Goal: Find specific page/section: Find specific page/section

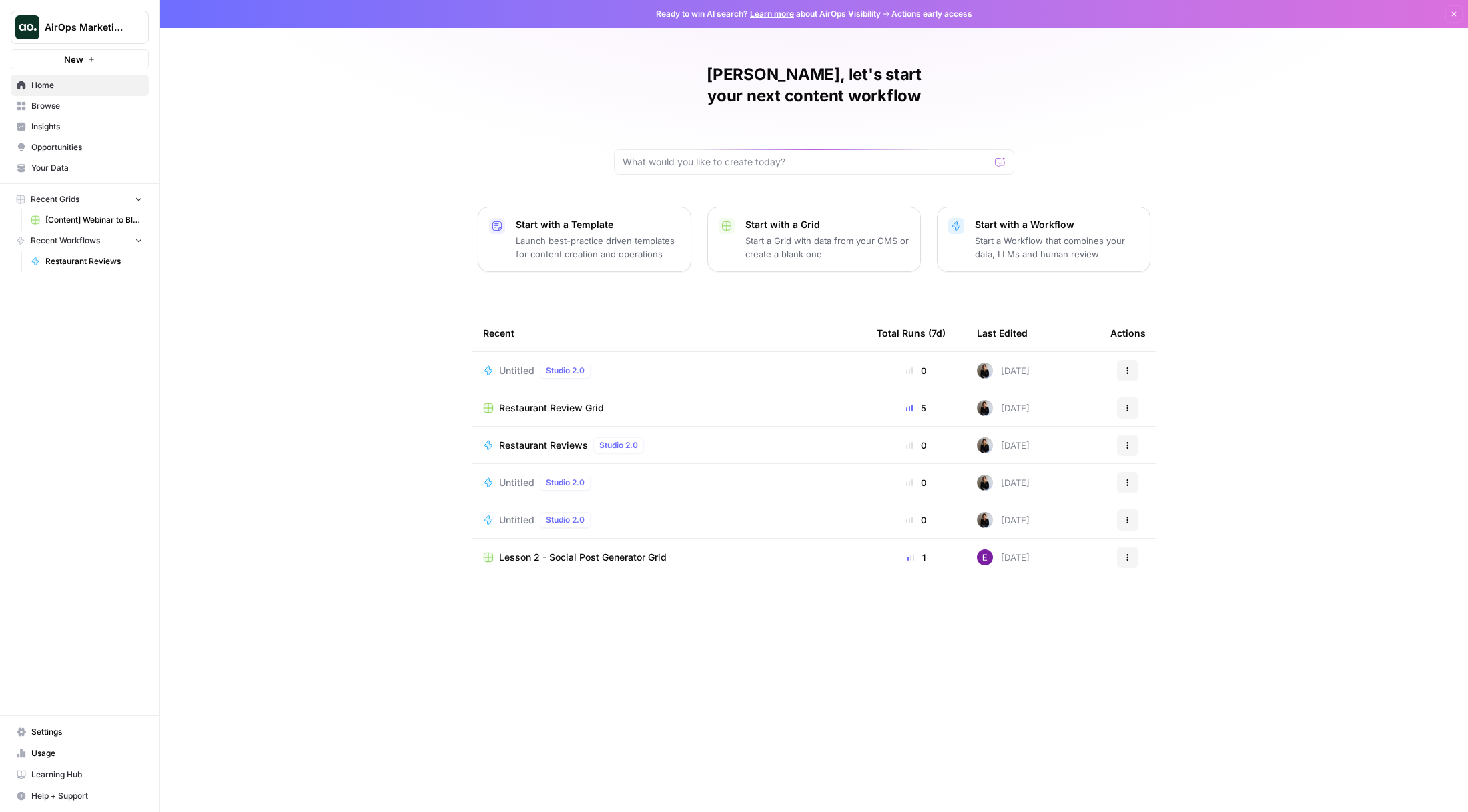
click at [87, 25] on span "AirOps Marketing" at bounding box center [85, 28] width 81 height 13
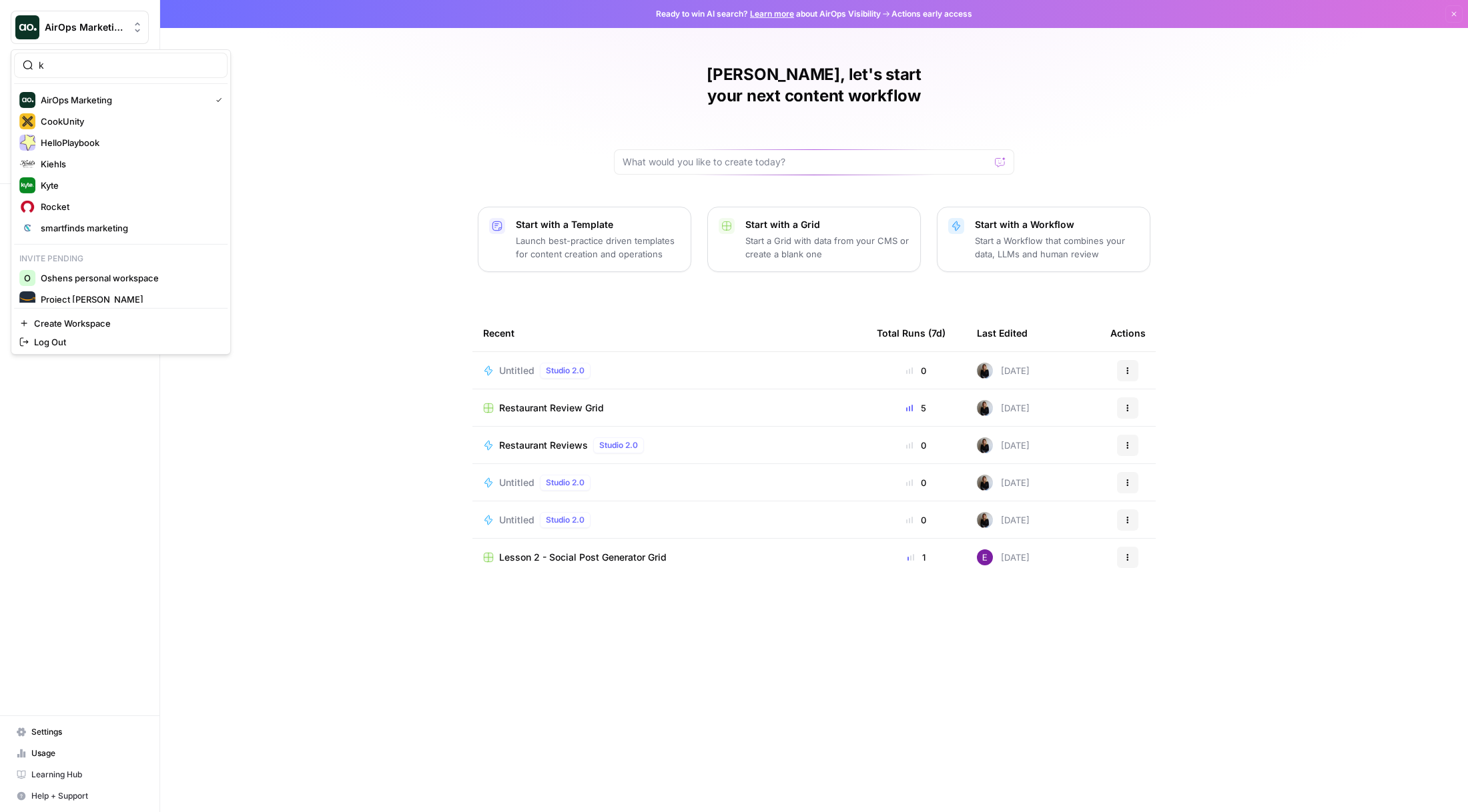
type input "k"
click at [61, 158] on span "Kiehls" at bounding box center [128, 164] width 176 height 13
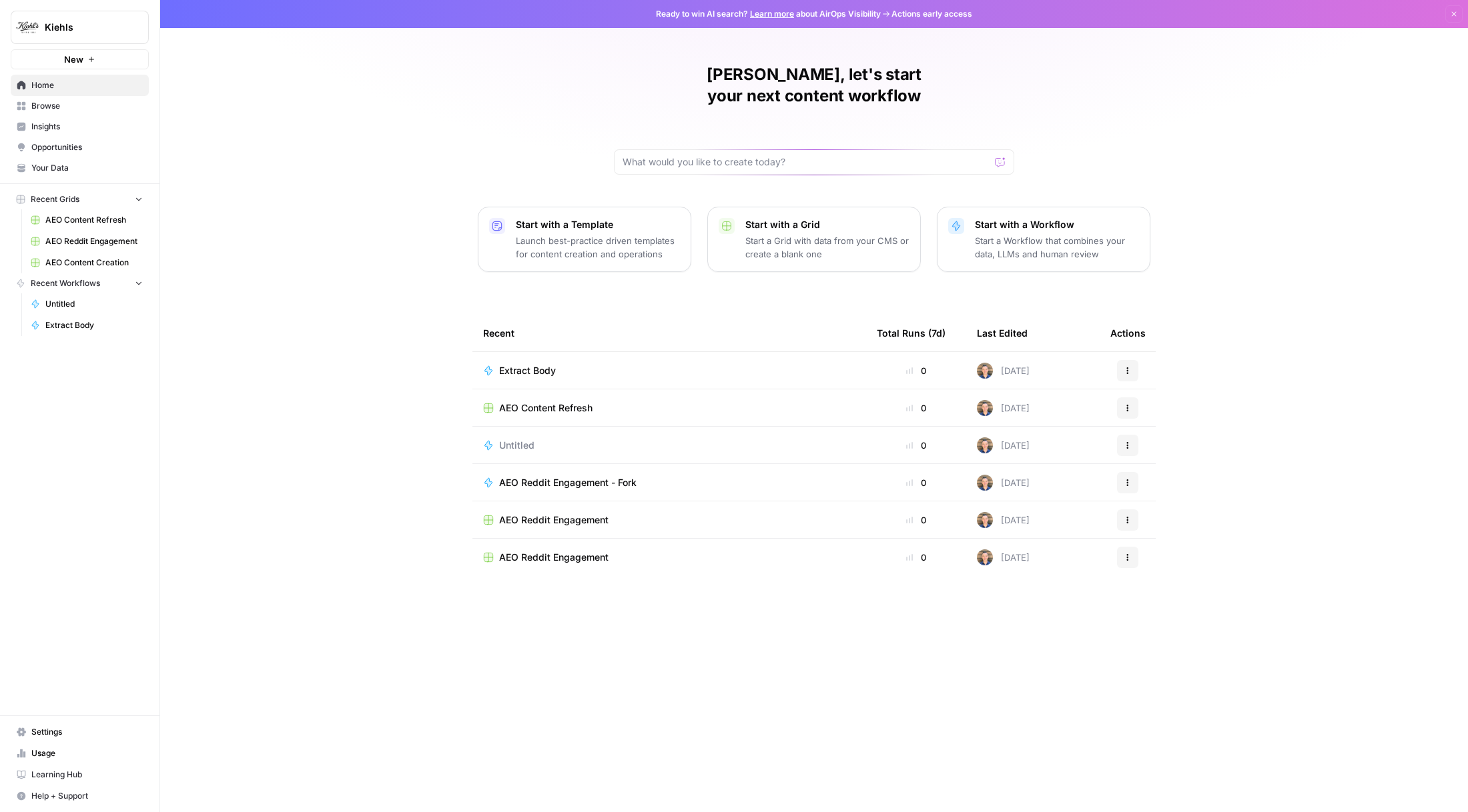
click at [67, 125] on span "Insights" at bounding box center [87, 127] width 112 height 12
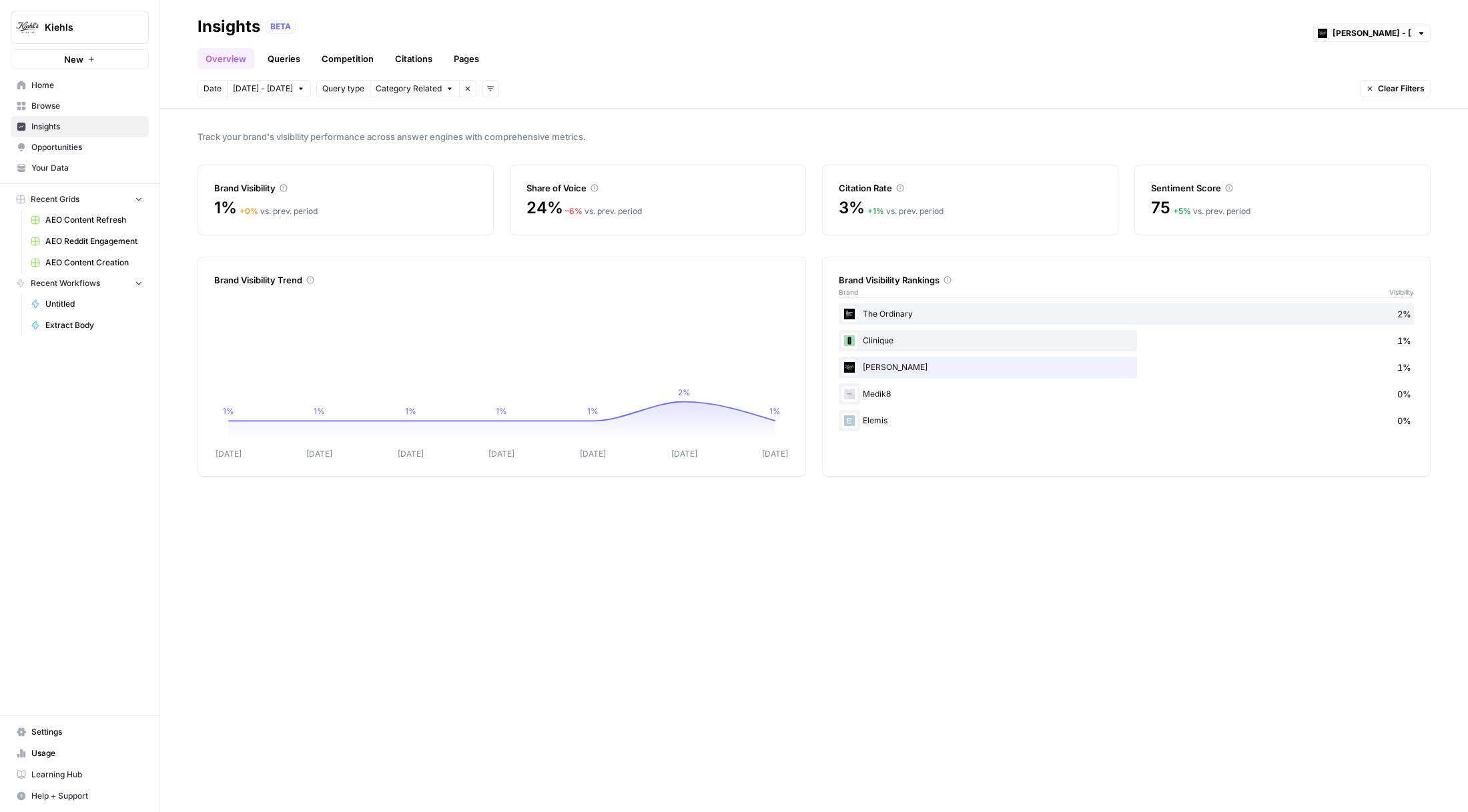
click at [293, 62] on link "Queries" at bounding box center [284, 59] width 49 height 21
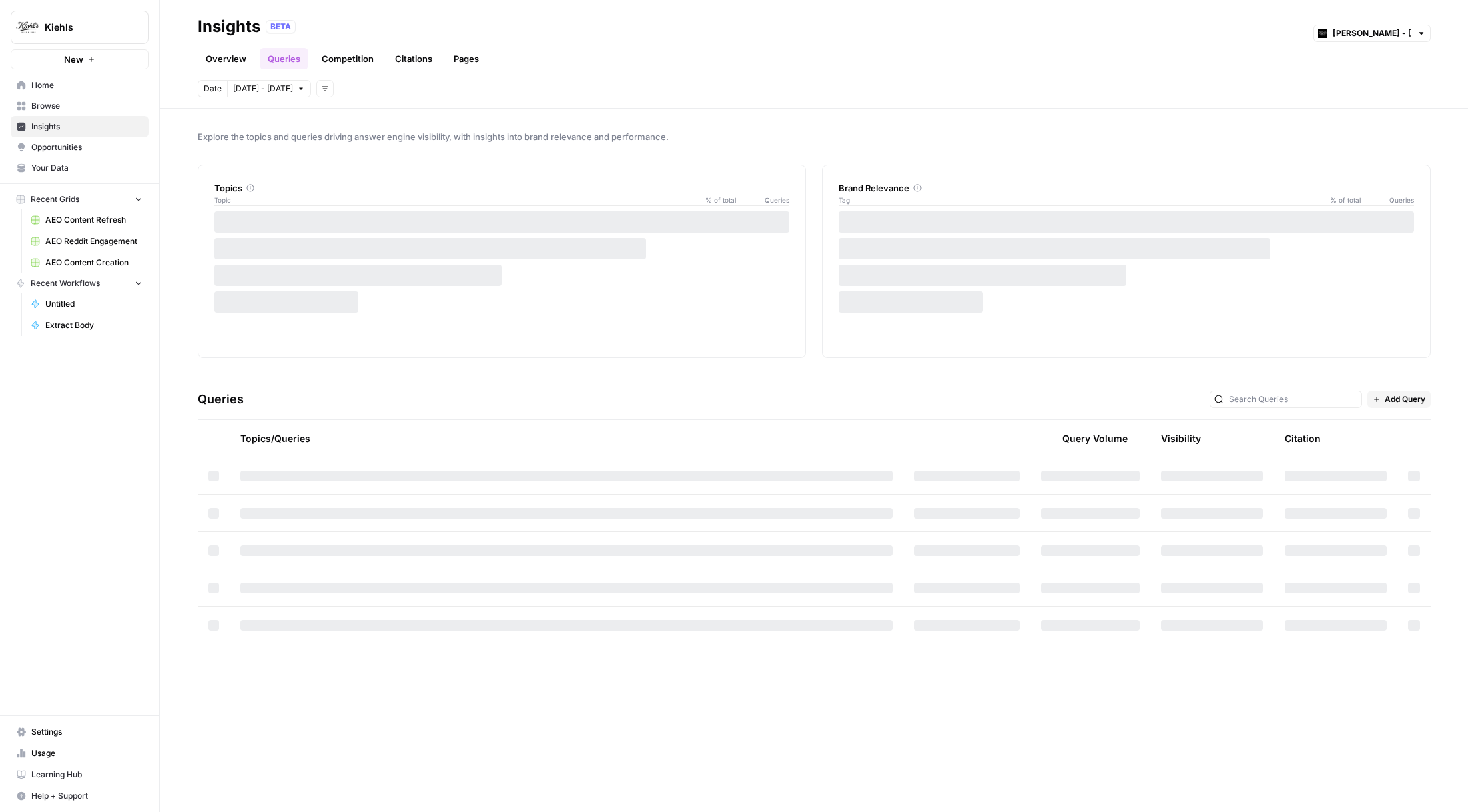
click at [346, 59] on link "Competition" at bounding box center [347, 59] width 68 height 21
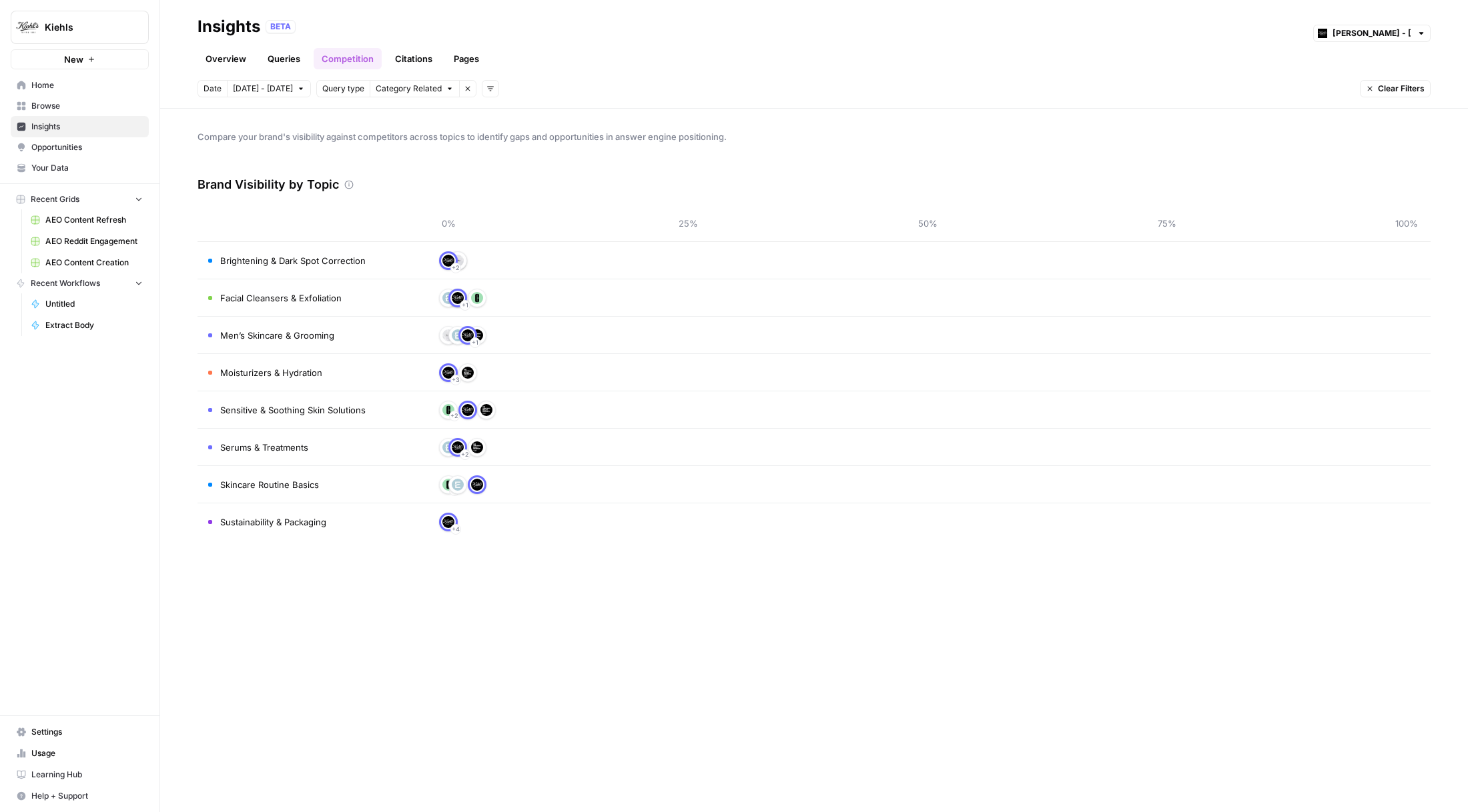
click at [48, 143] on span "Opportunities" at bounding box center [87, 147] width 112 height 12
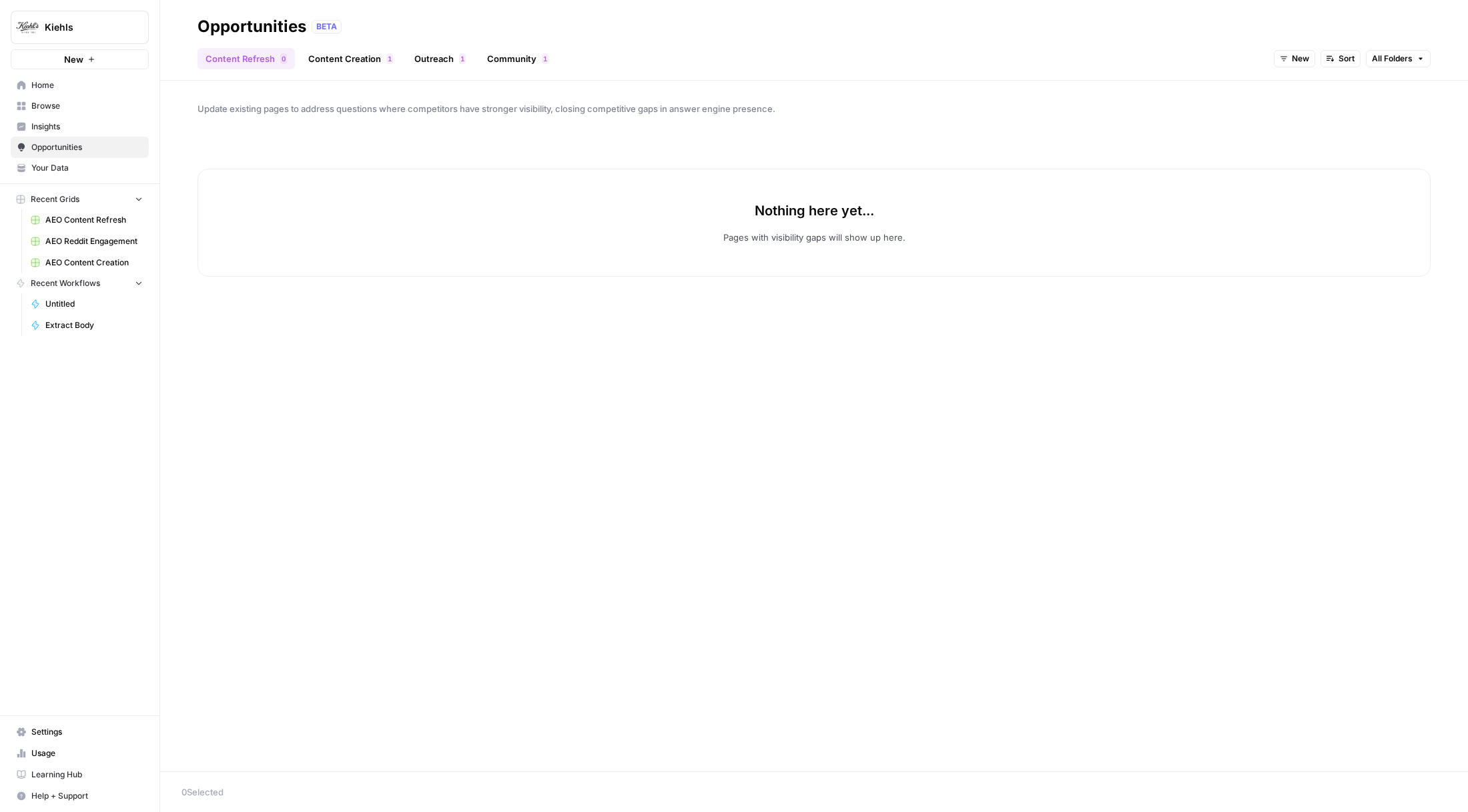
click at [71, 134] on link "Insights" at bounding box center [80, 127] width 138 height 21
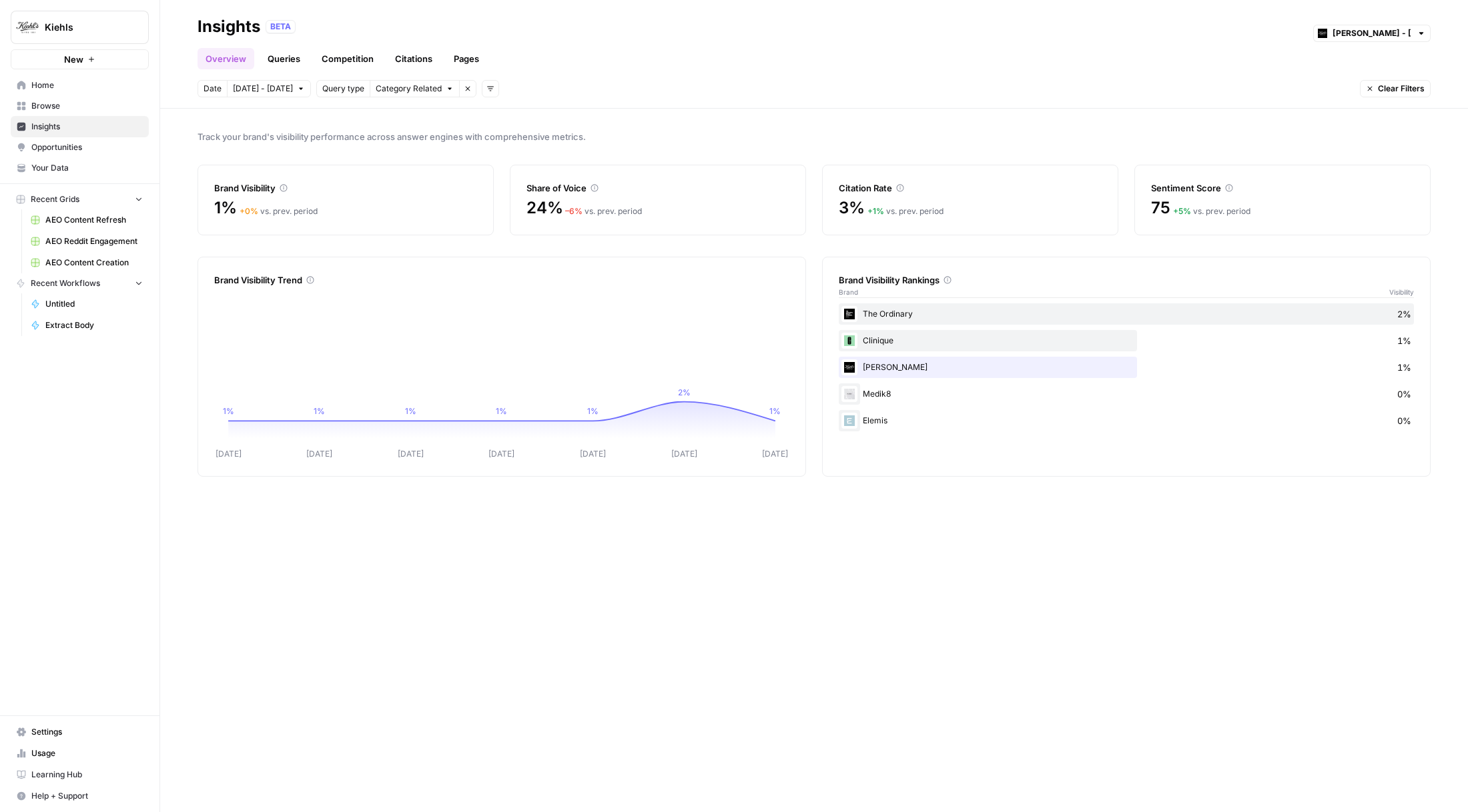
click at [412, 55] on link "Citations" at bounding box center [413, 59] width 54 height 21
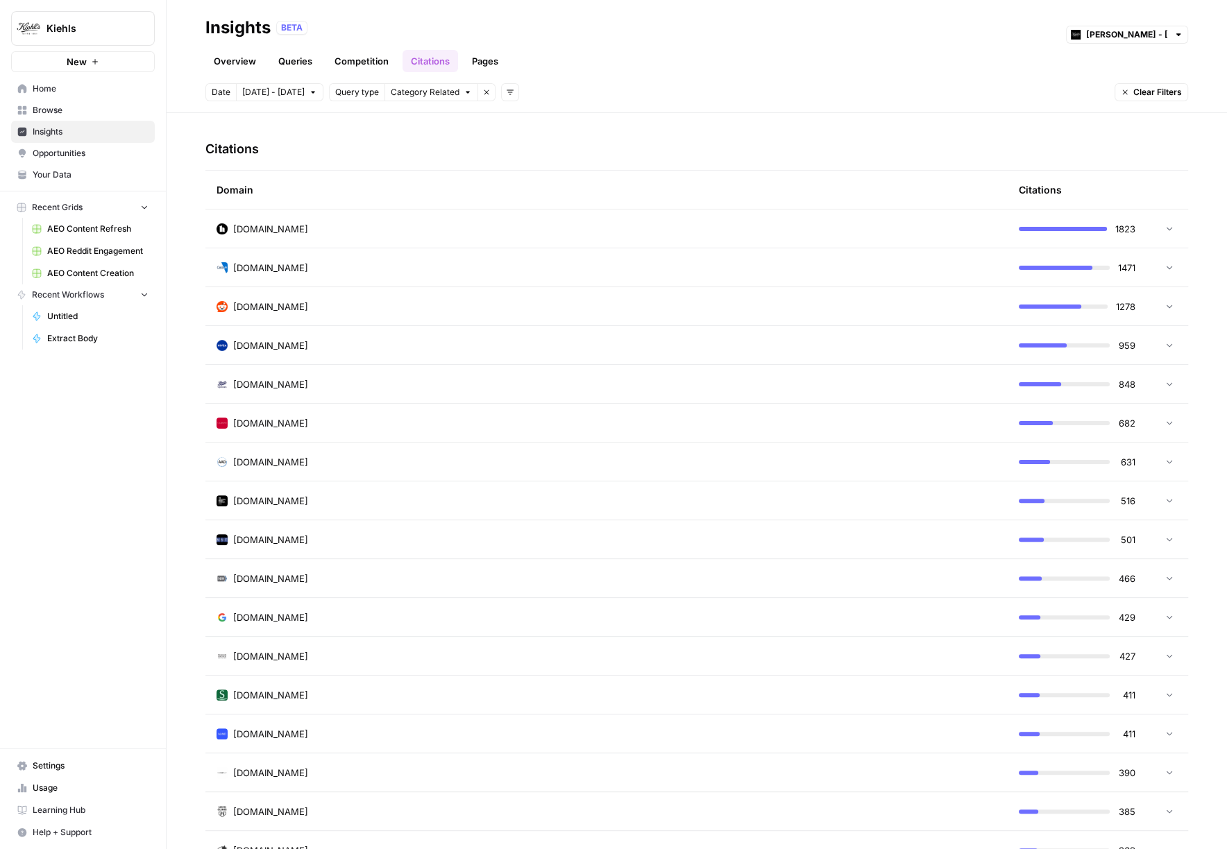
scroll to position [324, 0]
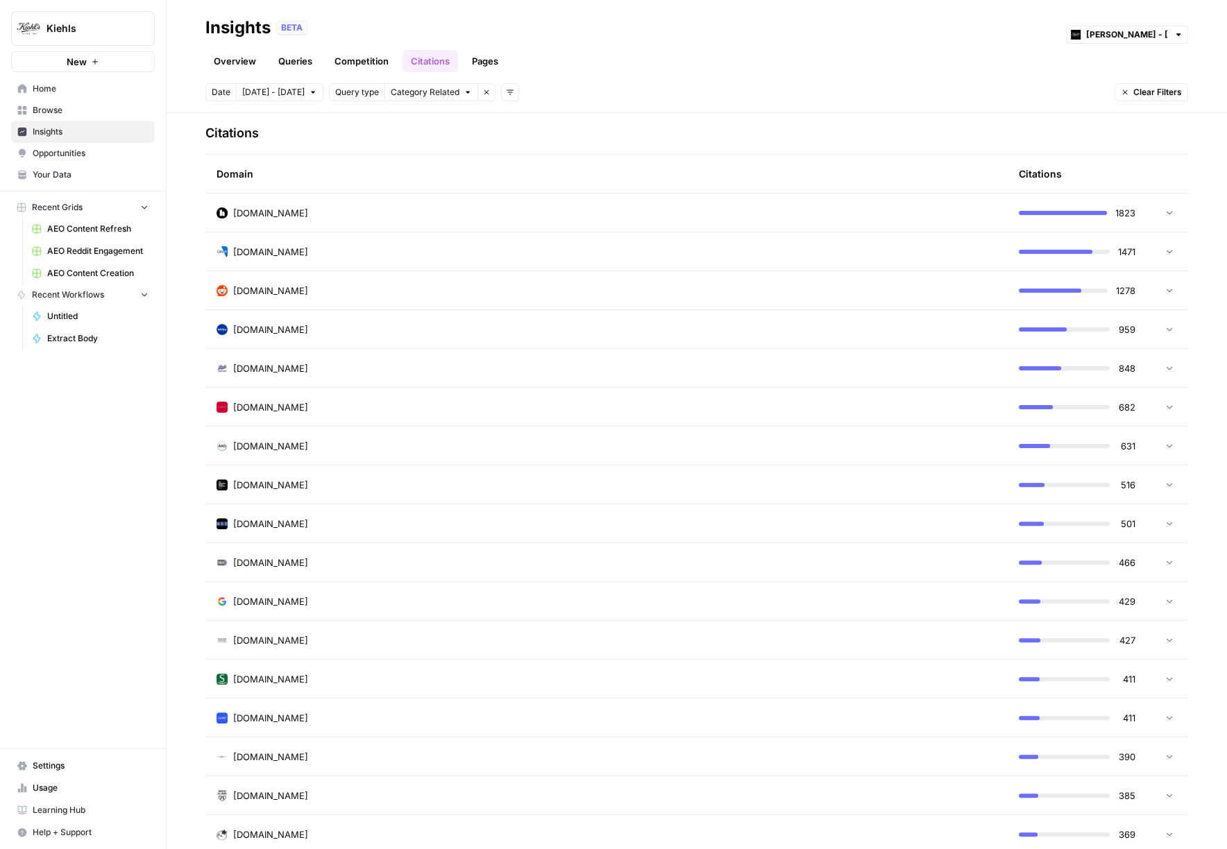
click at [603, 445] on div "[DOMAIN_NAME]" at bounding box center [606, 446] width 780 height 14
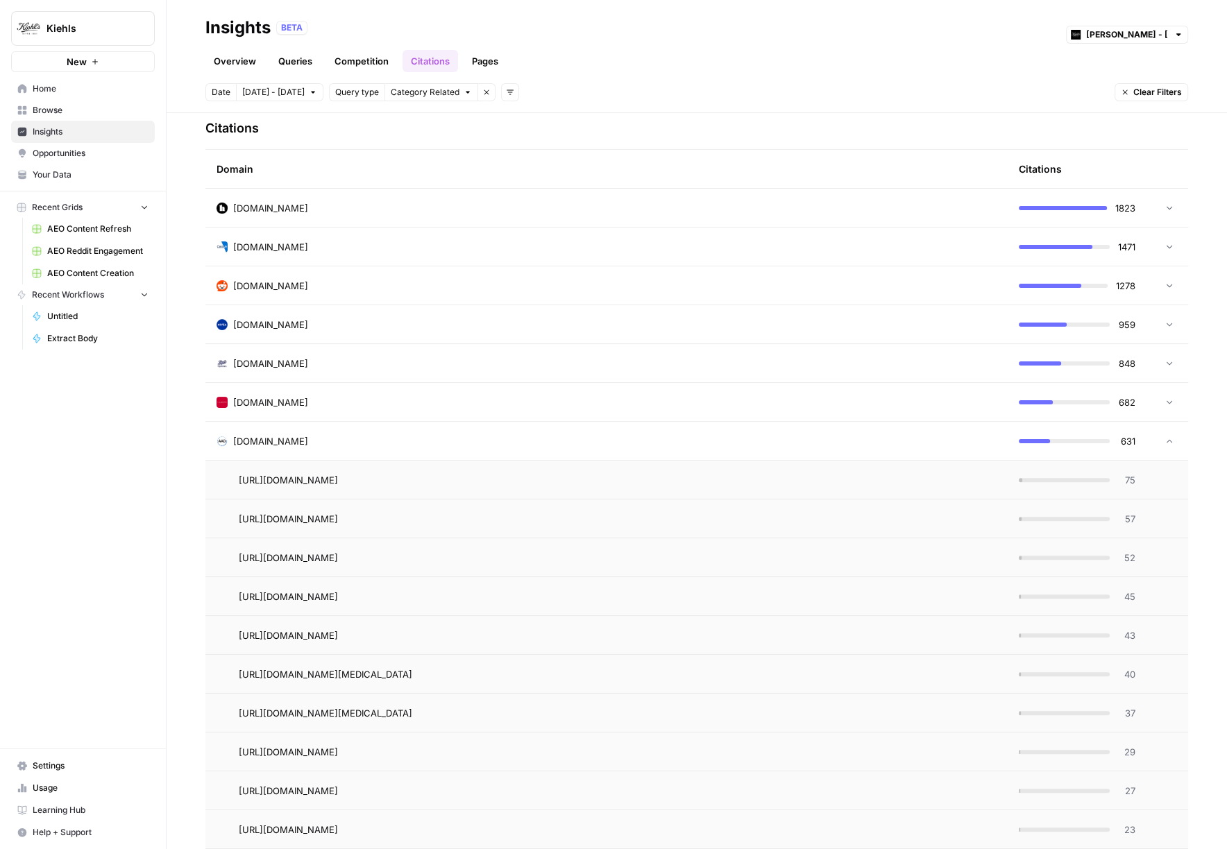
scroll to position [296, 0]
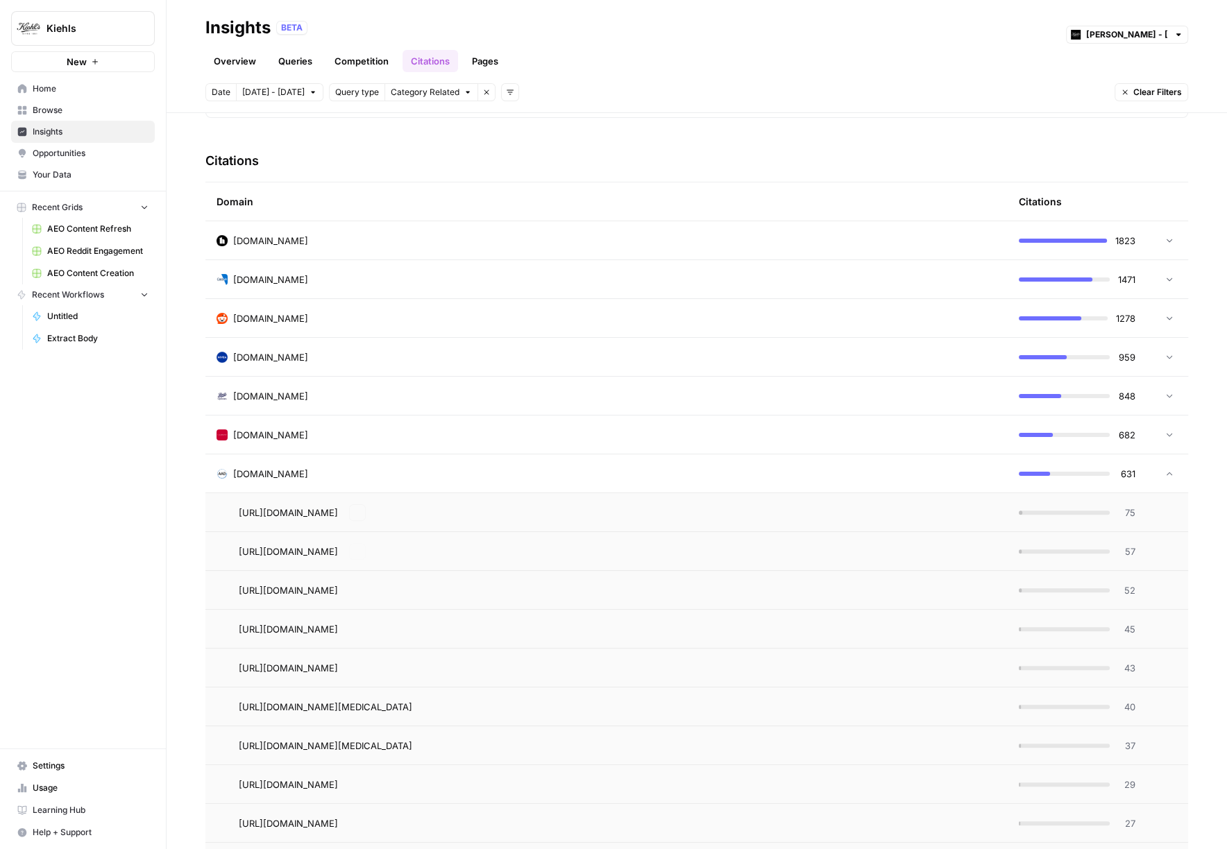
click at [554, 481] on td "[DOMAIN_NAME]" at bounding box center [606, 473] width 802 height 38
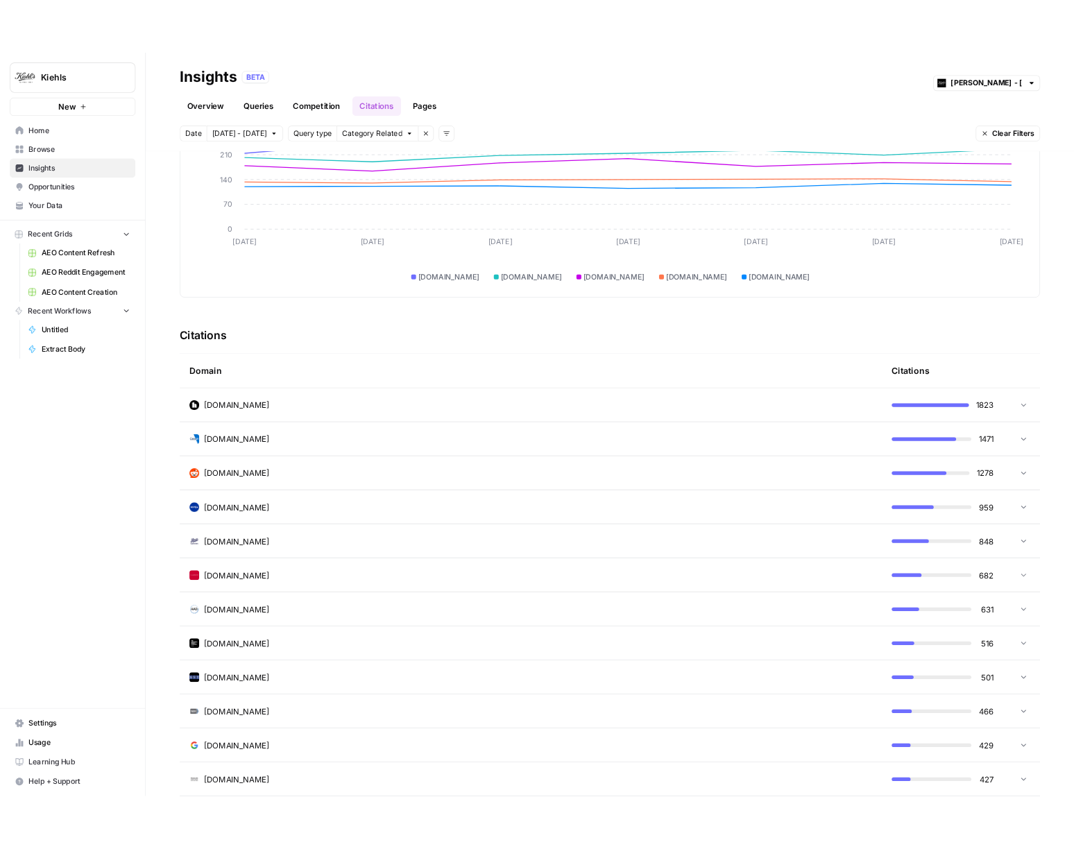
scroll to position [0, 0]
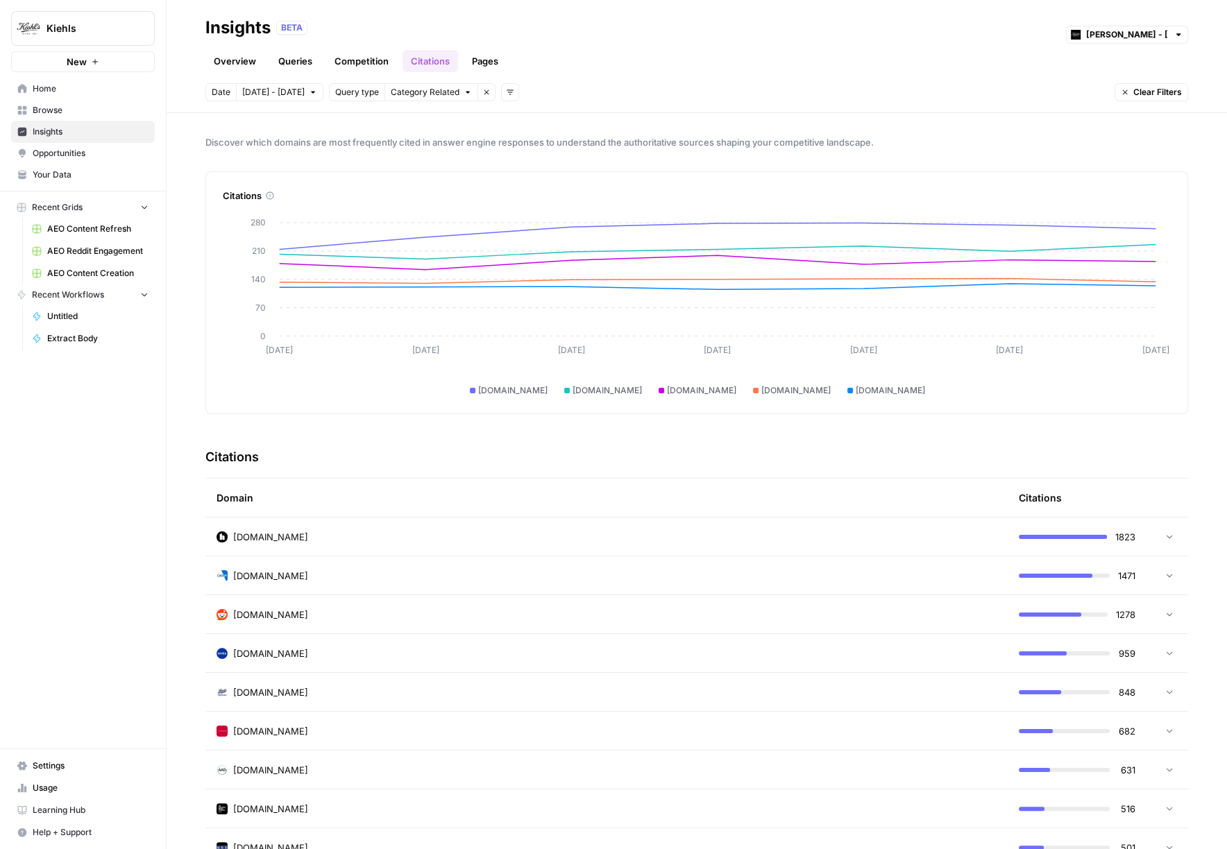
click at [239, 55] on link "Overview" at bounding box center [234, 61] width 59 height 22
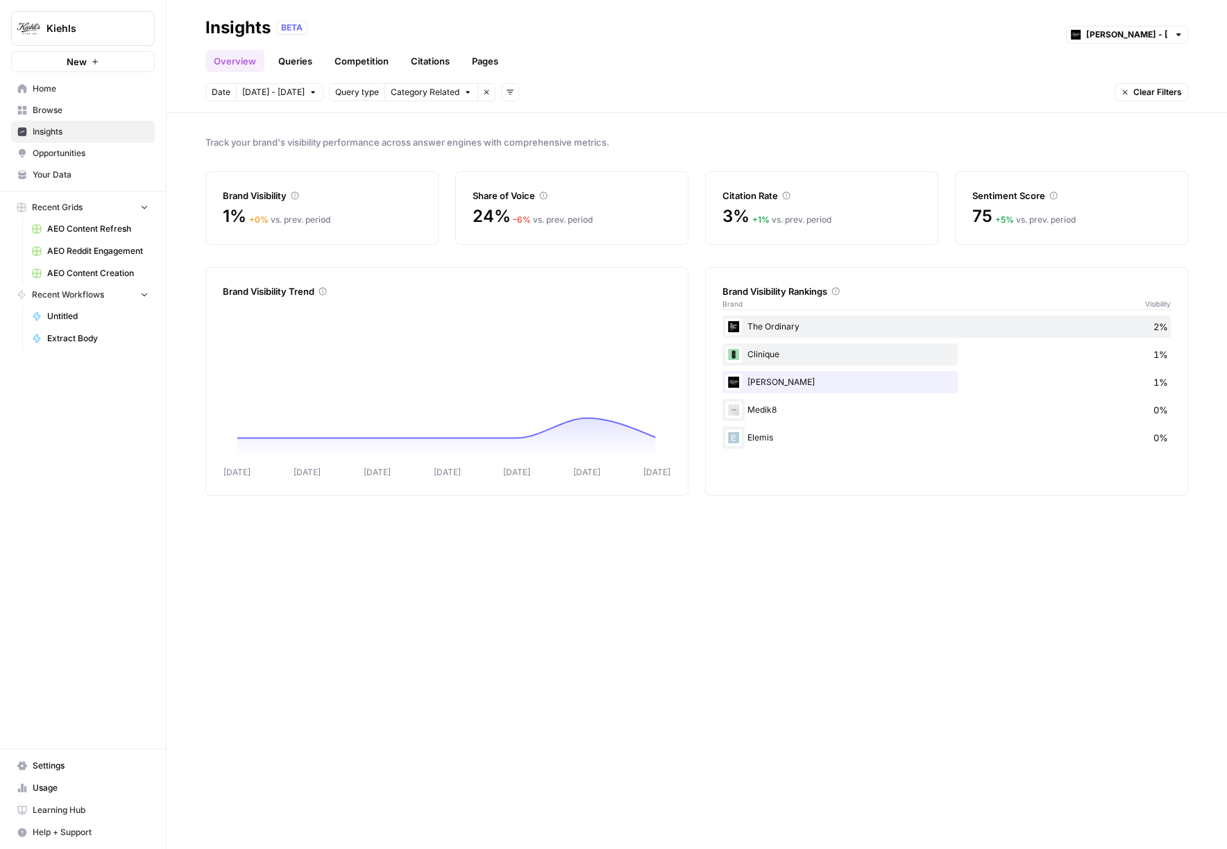
click at [279, 56] on link "Queries" at bounding box center [295, 61] width 51 height 22
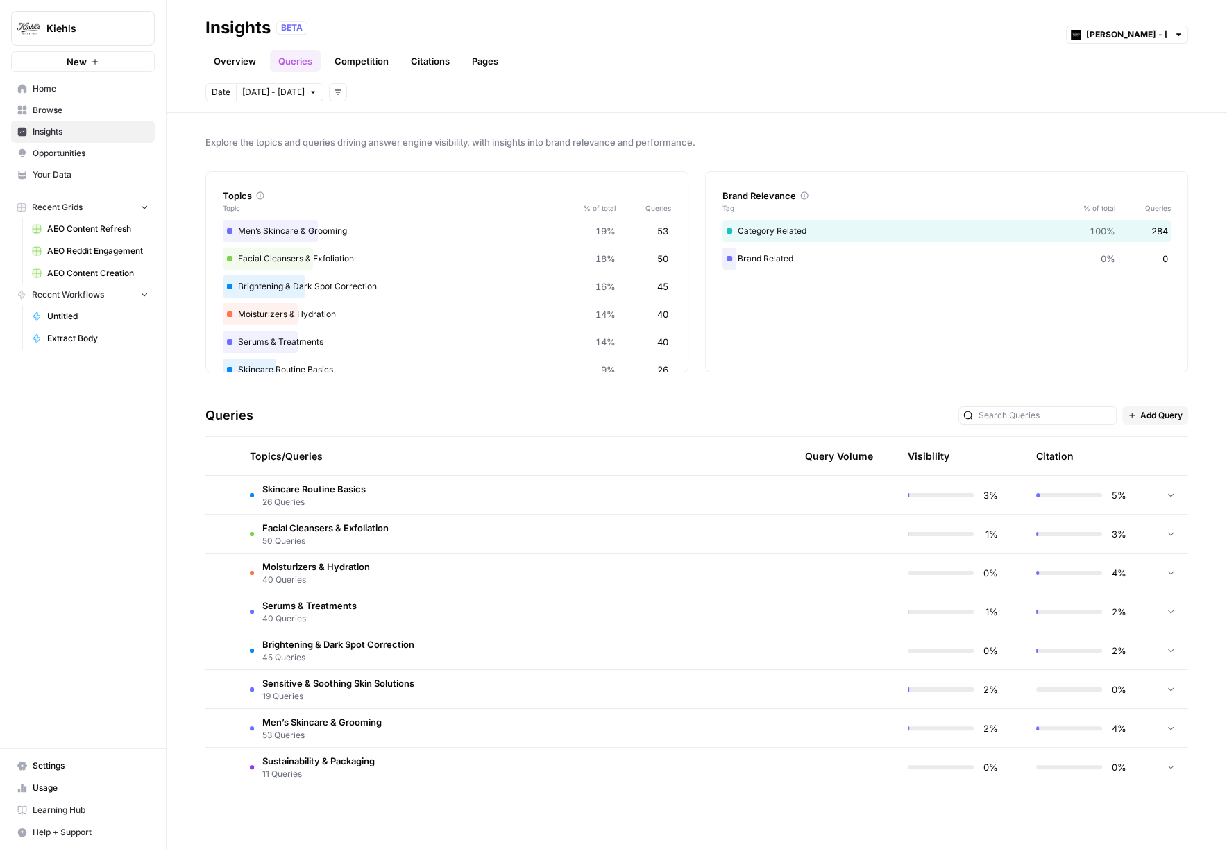
click at [355, 58] on link "Competition" at bounding box center [361, 61] width 71 height 22
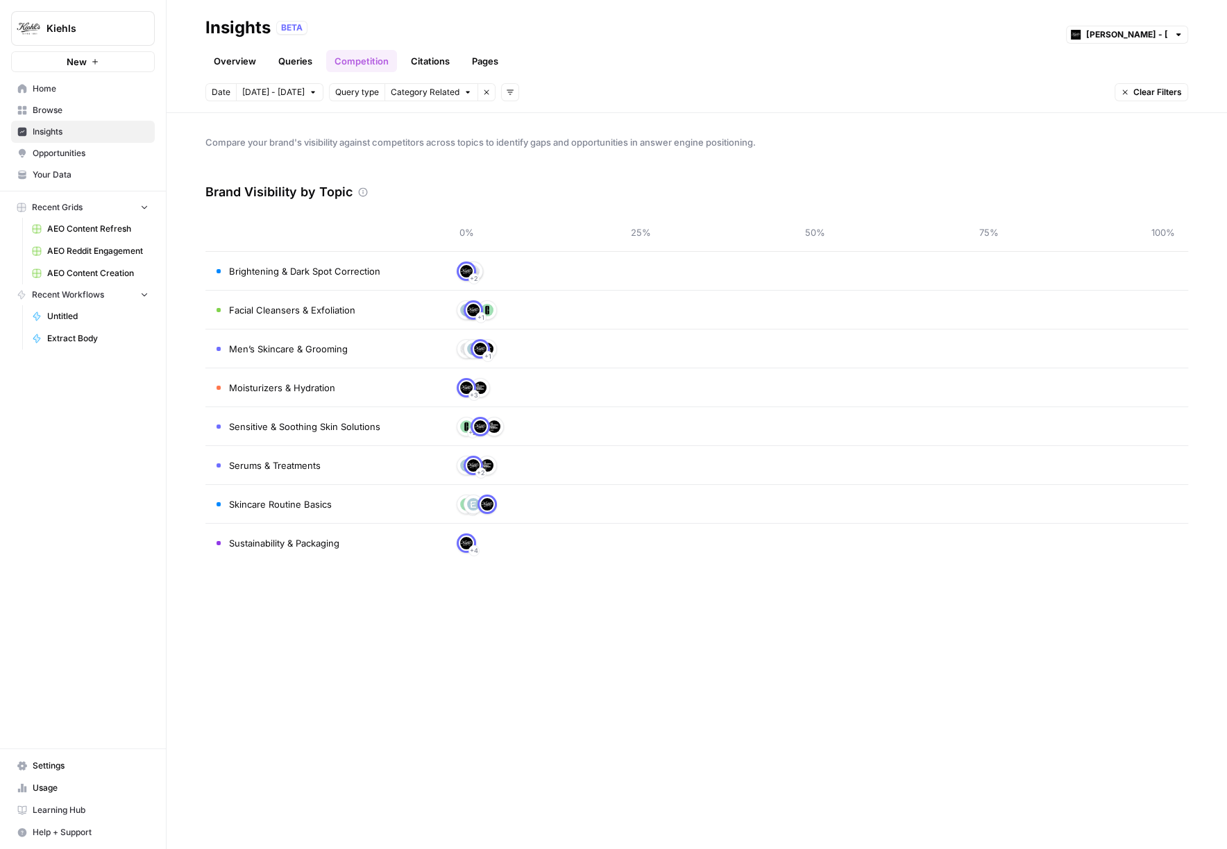
click at [418, 62] on link "Citations" at bounding box center [430, 61] width 56 height 22
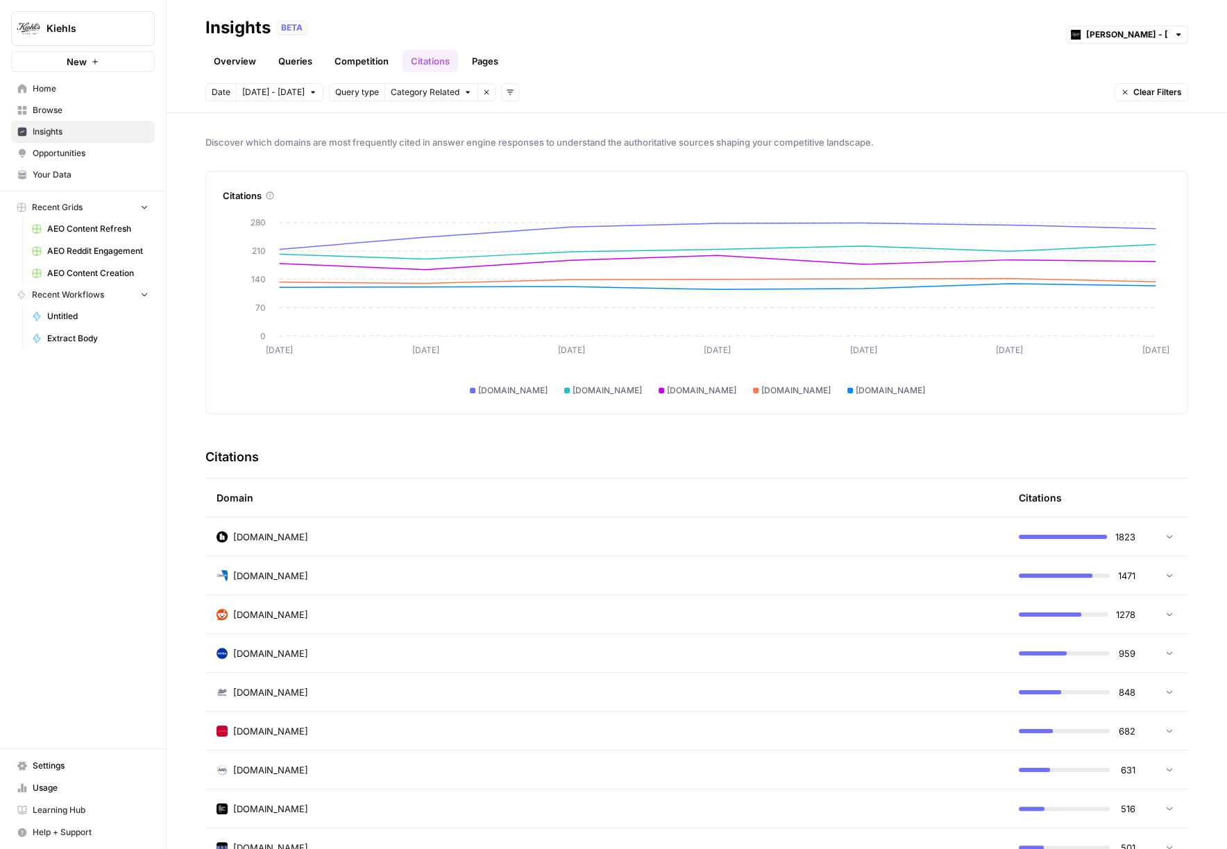
click at [853, 65] on div "Overview Queries Competition Citations Pages" at bounding box center [696, 55] width 983 height 33
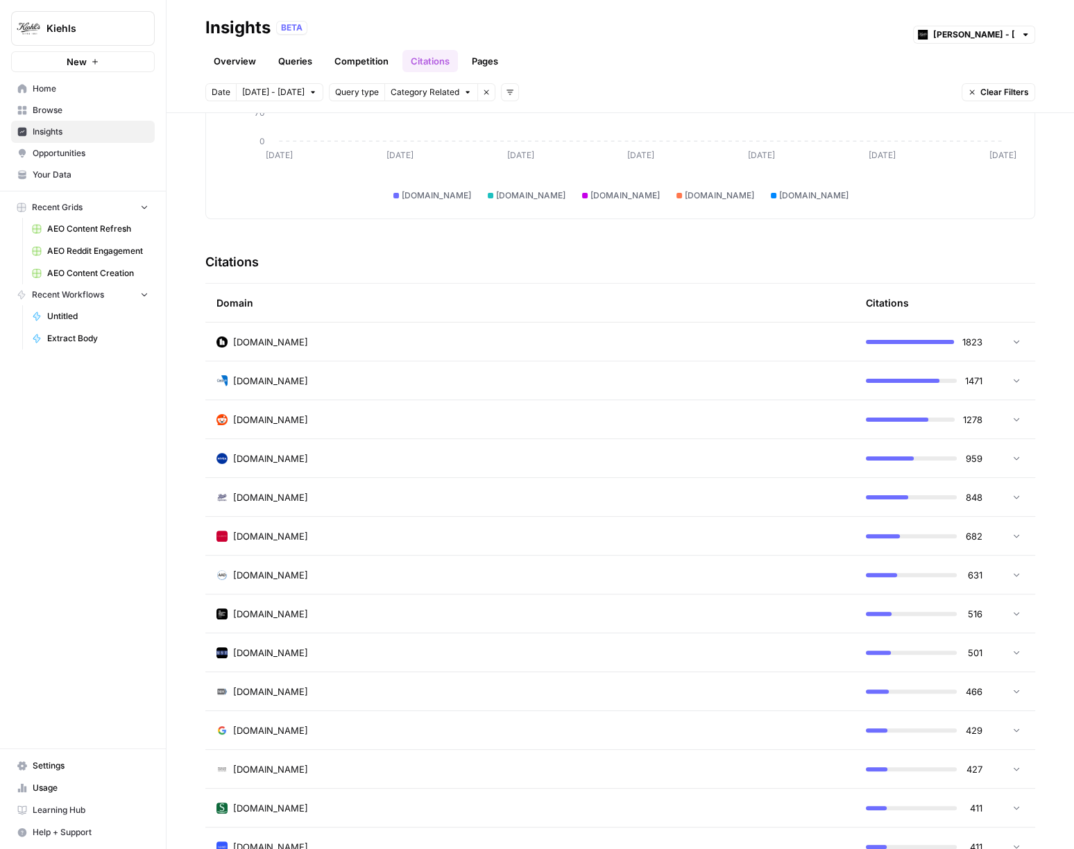
scroll to position [216, 0]
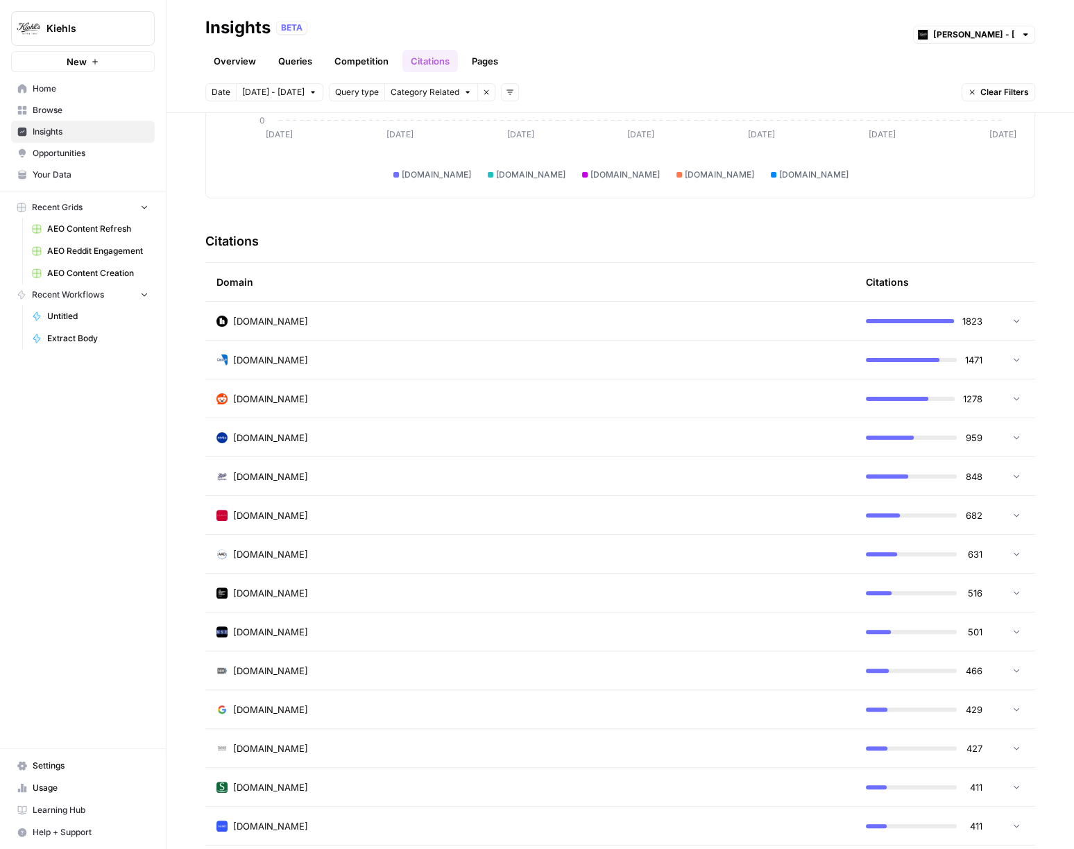
click at [577, 603] on td "[DOMAIN_NAME]" at bounding box center [529, 593] width 649 height 38
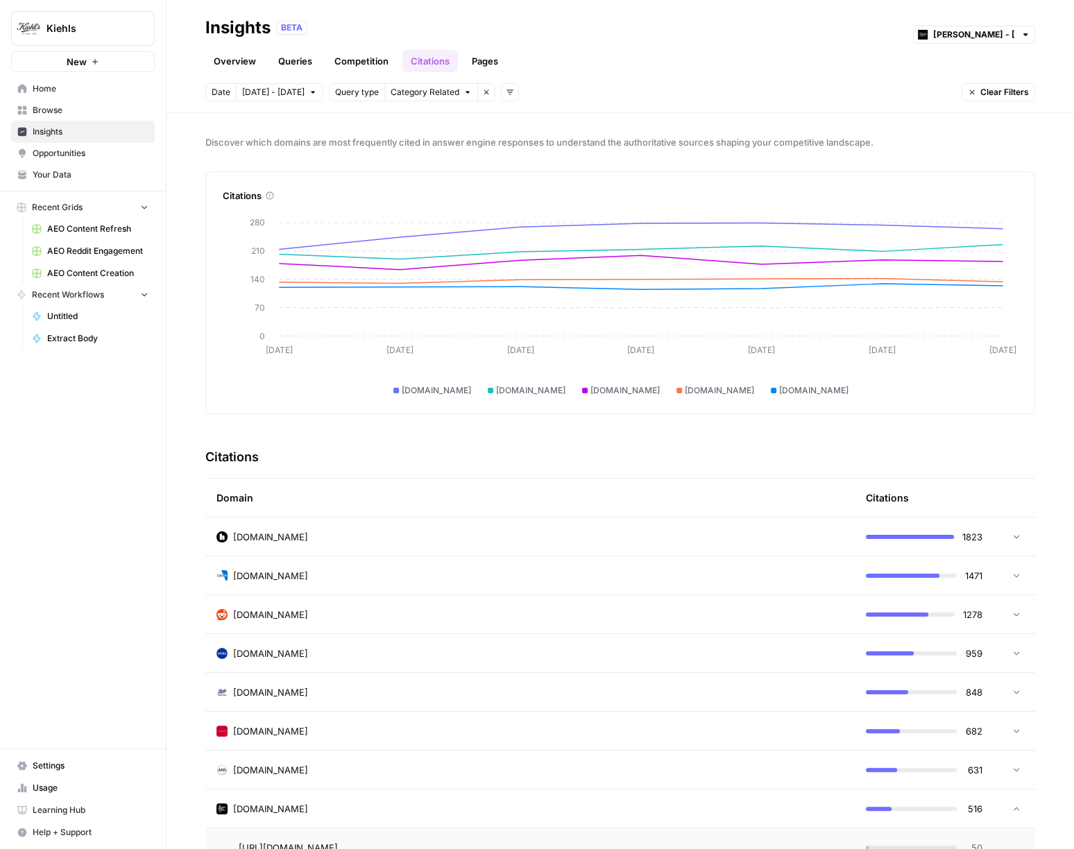
click at [72, 234] on span "AEO Content Refresh" at bounding box center [97, 229] width 101 height 12
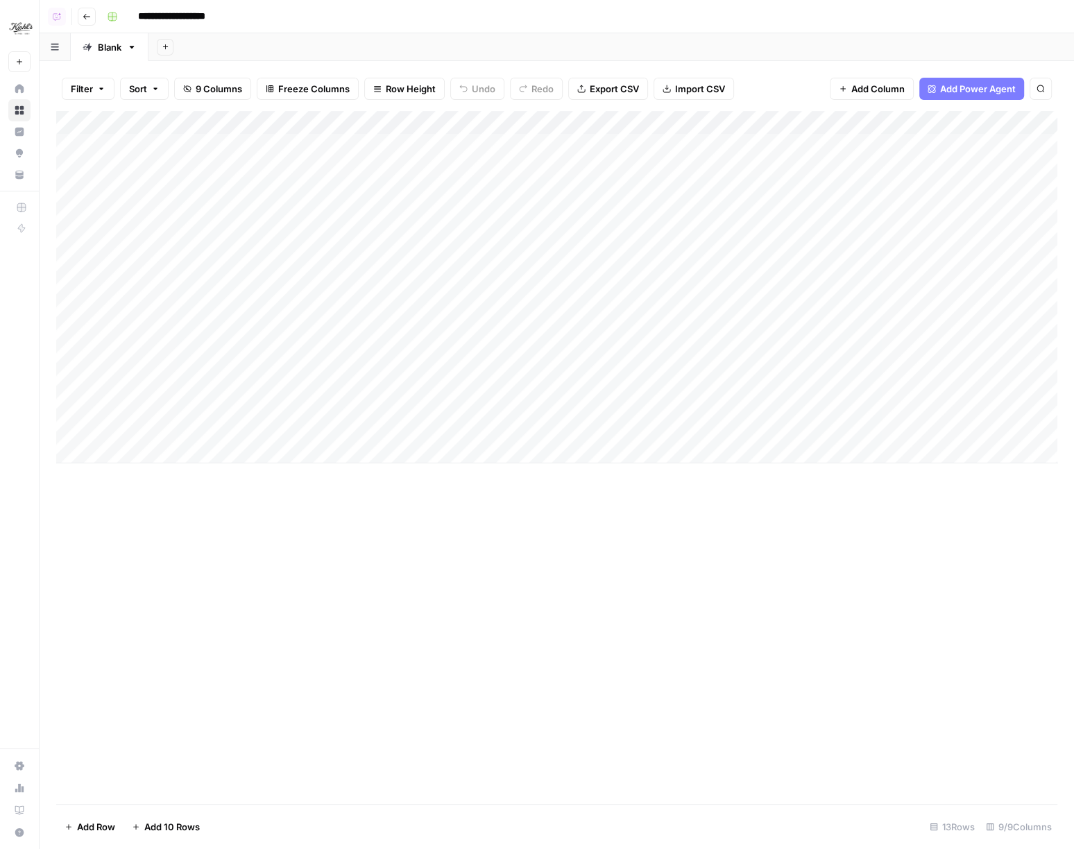
click at [749, 390] on div "Add Column" at bounding box center [556, 287] width 1001 height 352
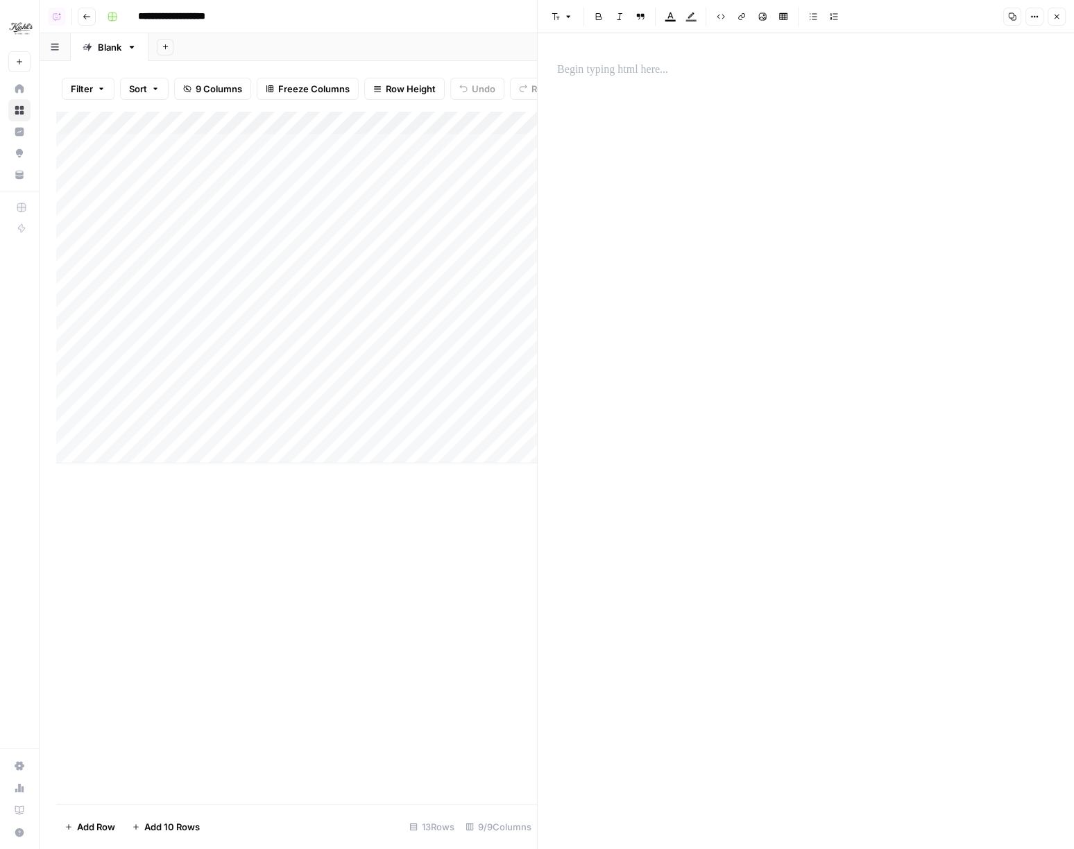
click at [1055, 22] on button "Close" at bounding box center [1057, 17] width 18 height 18
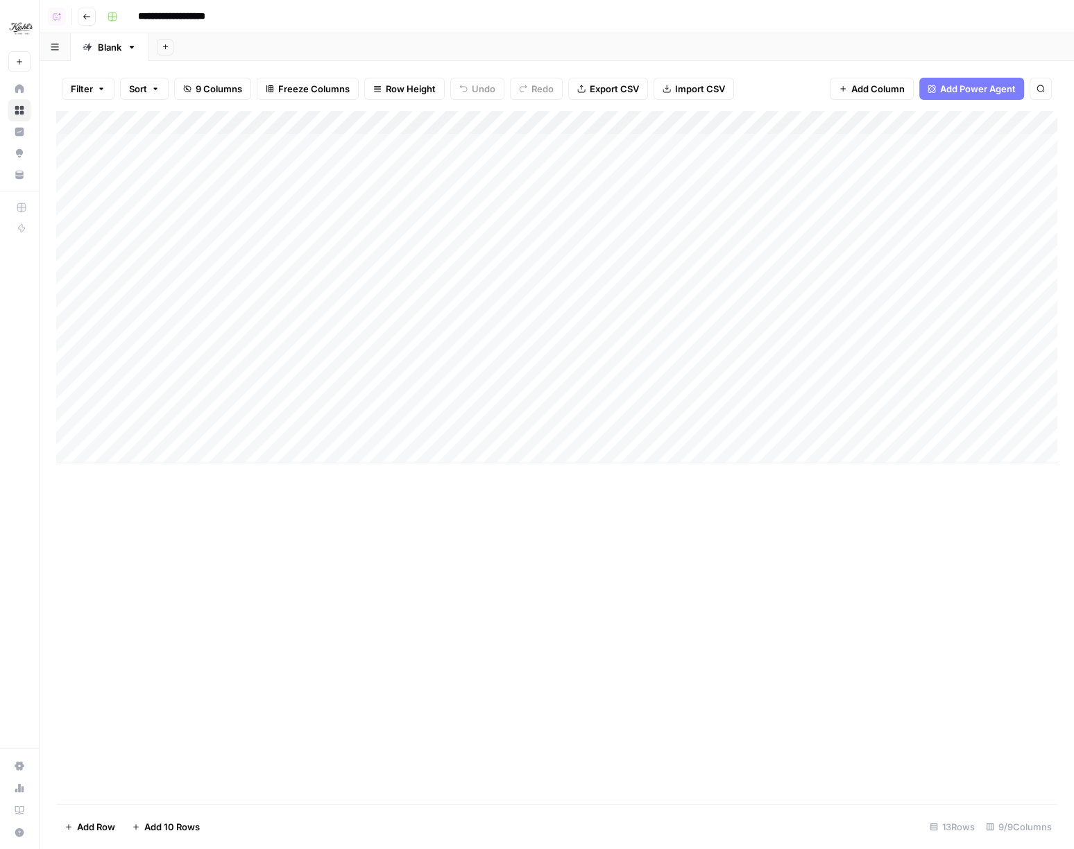
click at [979, 246] on div "Add Column" at bounding box center [556, 287] width 1001 height 352
click at [987, 162] on div "Add Column" at bounding box center [556, 287] width 1001 height 352
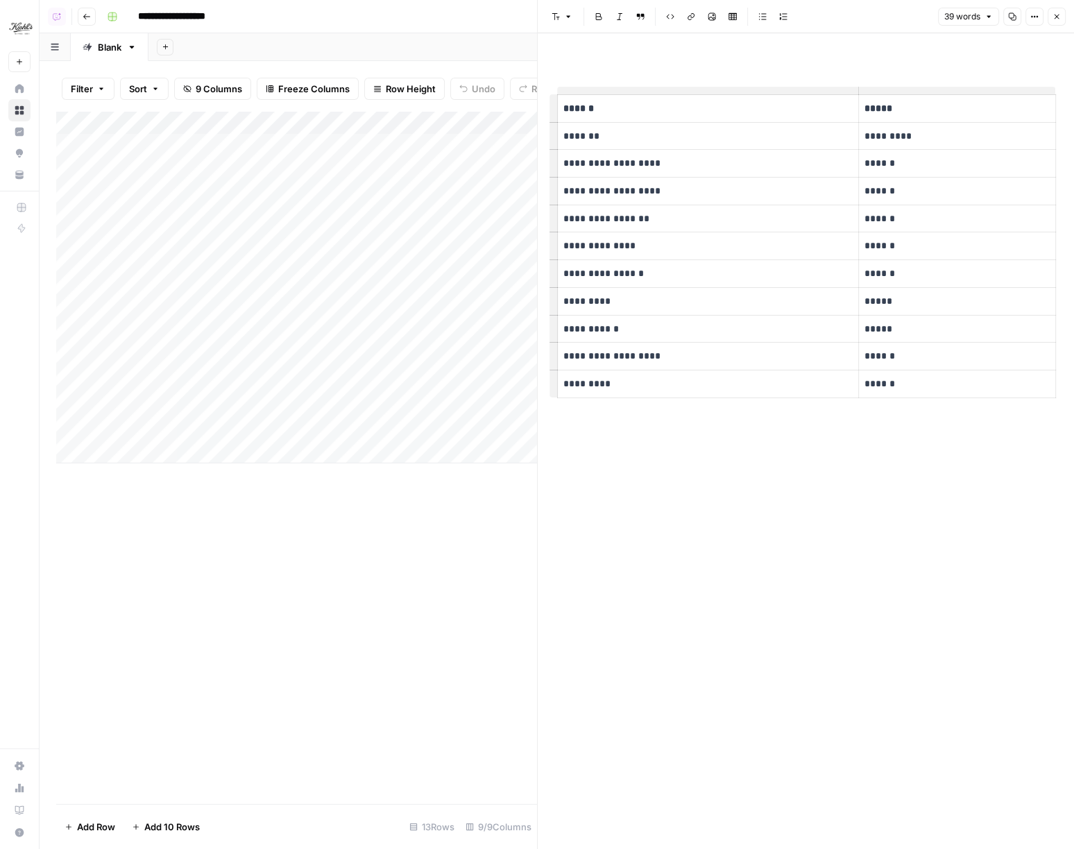
click at [1060, 16] on button "Close" at bounding box center [1057, 17] width 18 height 18
